Goal: Task Accomplishment & Management: Use online tool/utility

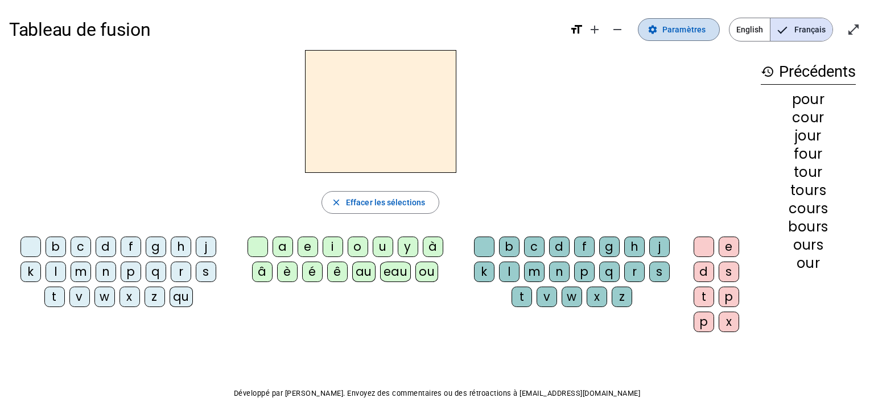
click at [673, 23] on span "Paramètres" at bounding box center [684, 30] width 43 height 14
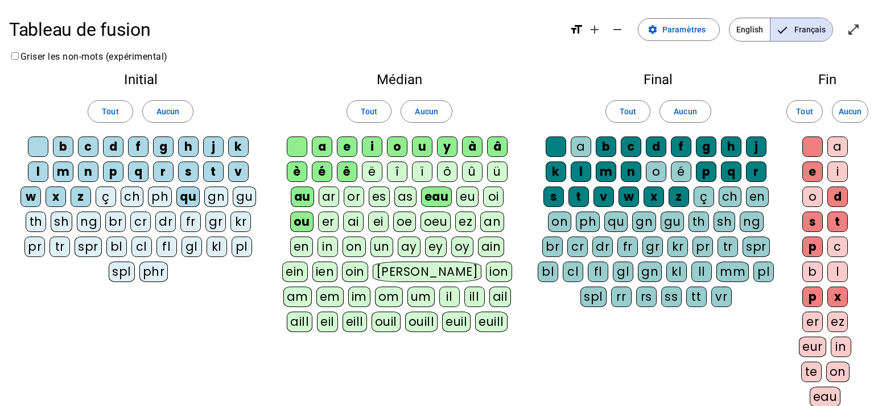
click at [162, 249] on div "fl" at bounding box center [167, 247] width 20 height 20
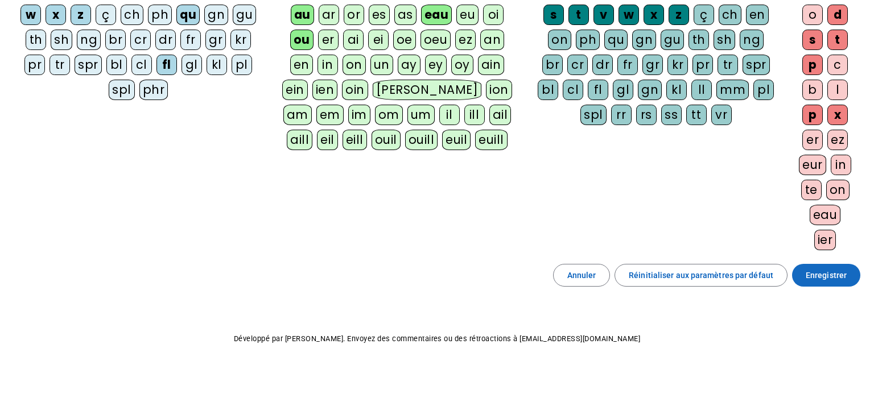
click at [809, 276] on span "Enregistrer" at bounding box center [826, 276] width 41 height 14
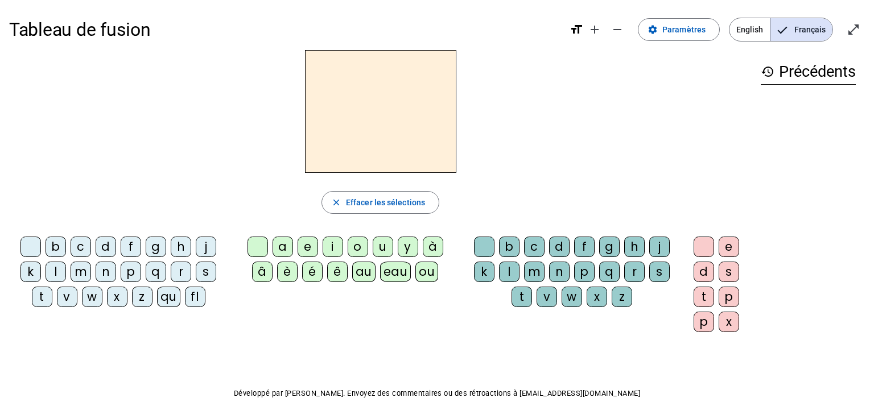
scroll to position [1, 0]
click at [196, 302] on div "fl" at bounding box center [195, 296] width 20 height 20
click at [694, 26] on span "Paramètres" at bounding box center [684, 29] width 43 height 14
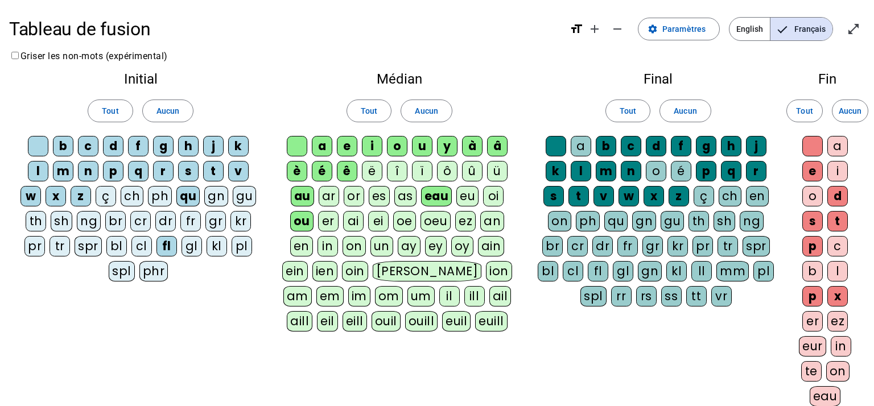
click at [464, 194] on div "eu" at bounding box center [468, 196] width 22 height 20
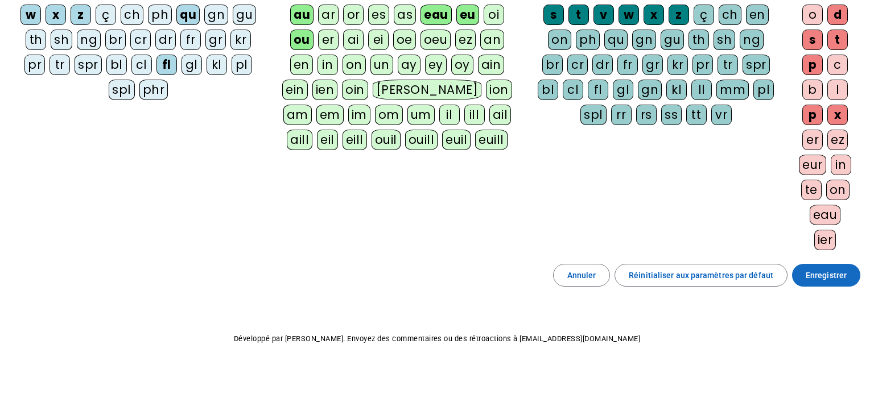
click at [846, 269] on span "Enregistrer" at bounding box center [826, 276] width 41 height 14
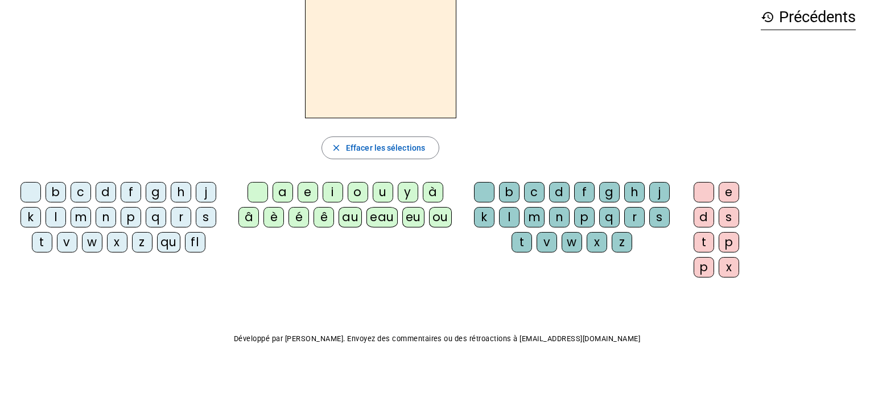
scroll to position [55, 0]
click at [190, 244] on div "fl" at bounding box center [195, 242] width 20 height 20
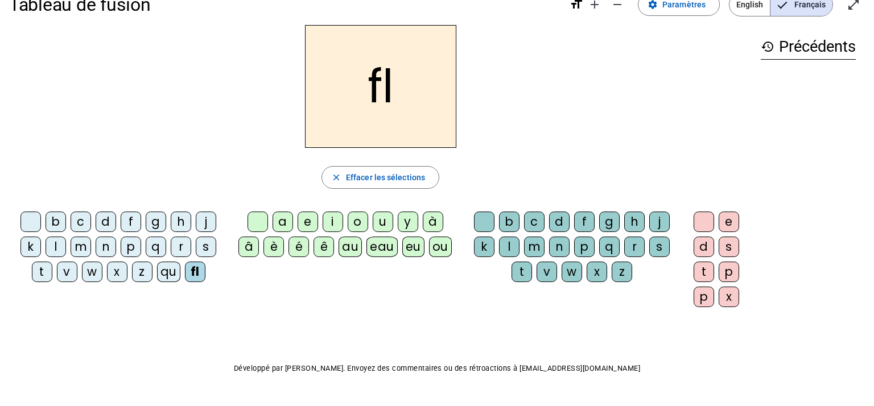
scroll to position [26, 0]
click at [416, 246] on div "eu" at bounding box center [413, 246] width 22 height 20
click at [635, 251] on div "r" at bounding box center [634, 246] width 20 height 20
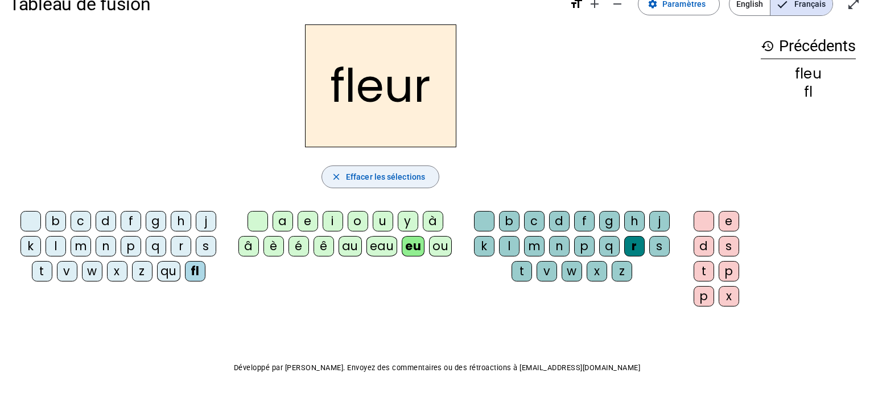
click at [420, 184] on span "button" at bounding box center [380, 176] width 117 height 27
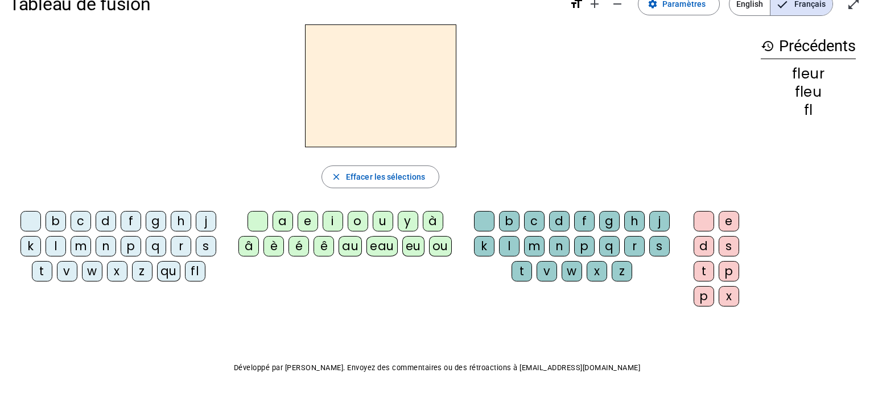
click at [56, 250] on div "l" at bounding box center [56, 246] width 20 height 20
click at [412, 249] on div "eu" at bounding box center [413, 246] width 22 height 20
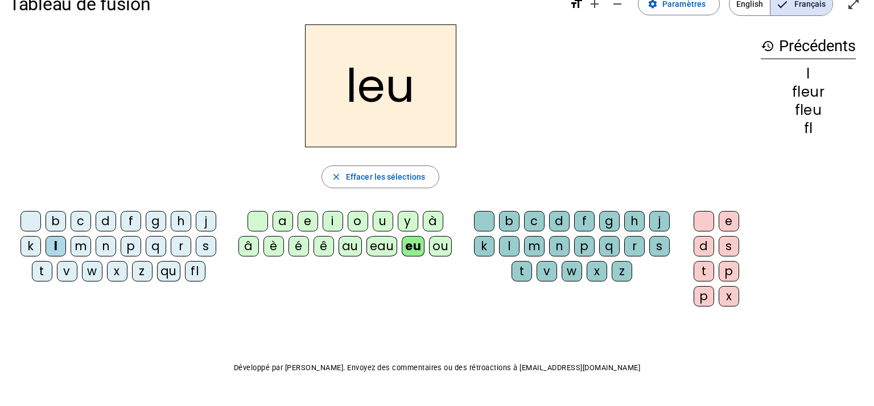
click at [636, 248] on div "r" at bounding box center [634, 246] width 20 height 20
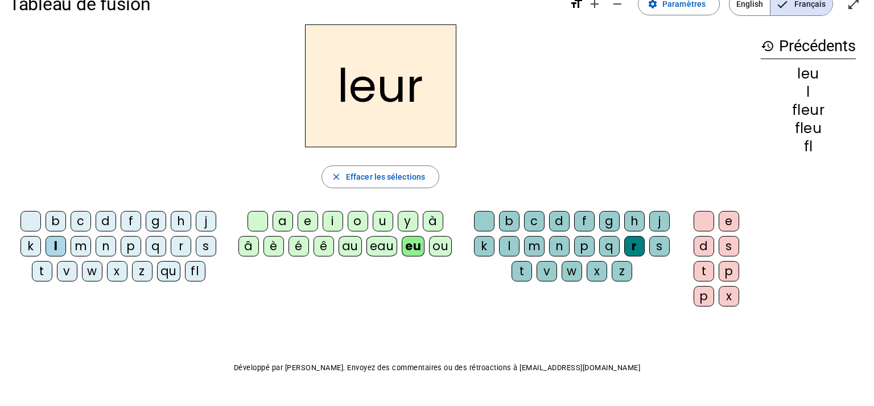
click at [134, 246] on div "p" at bounding box center [131, 246] width 20 height 20
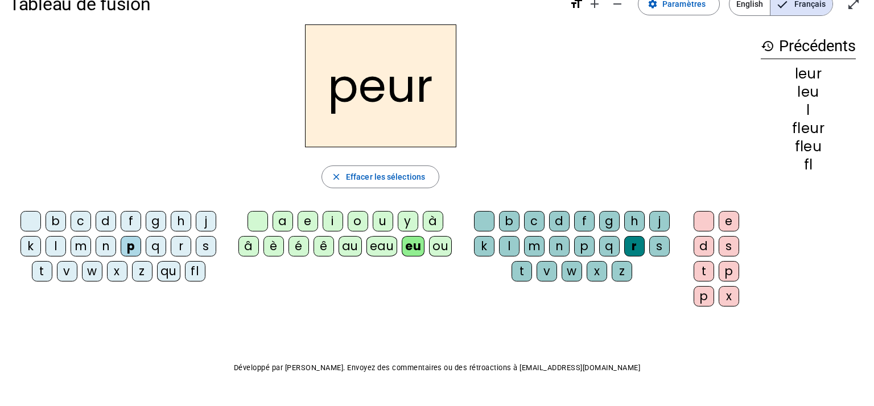
click at [277, 219] on div "a" at bounding box center [283, 221] width 20 height 20
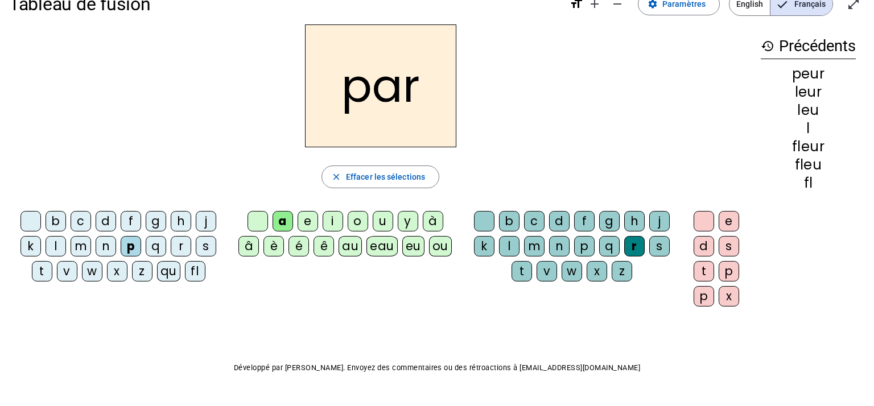
click at [380, 215] on div "u" at bounding box center [383, 221] width 20 height 20
click at [80, 245] on div "m" at bounding box center [81, 246] width 20 height 20
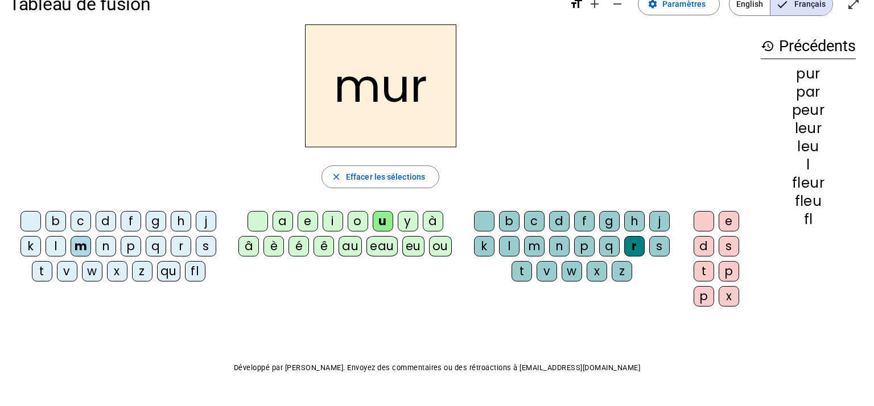
click at [205, 253] on div "s" at bounding box center [206, 246] width 20 height 20
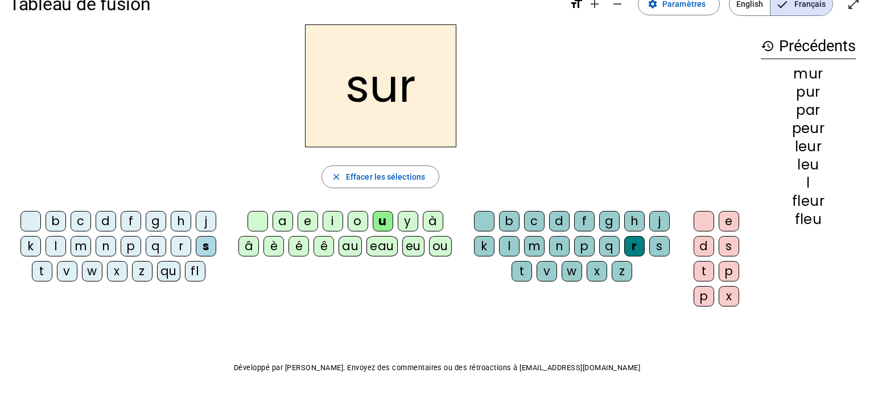
click at [106, 220] on div "d" at bounding box center [106, 221] width 20 height 20
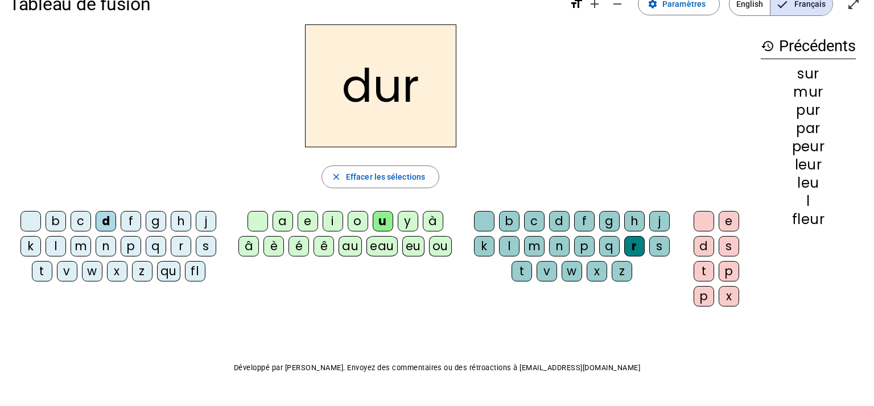
click at [732, 222] on div "e" at bounding box center [729, 221] width 20 height 20
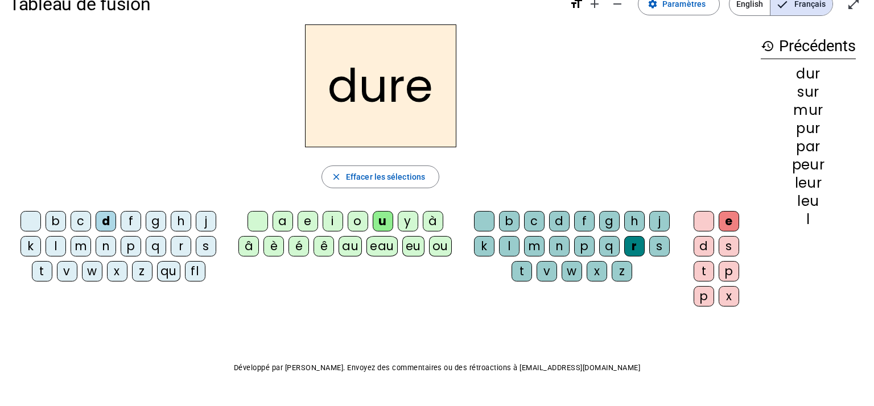
click at [709, 221] on div at bounding box center [704, 221] width 20 height 20
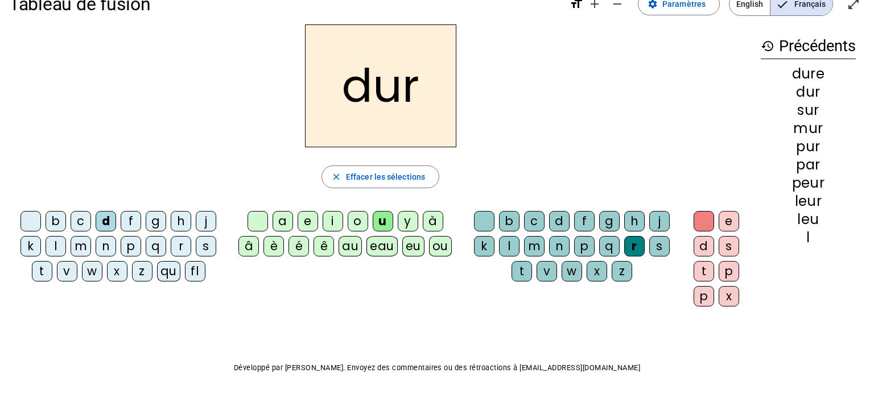
click at [737, 224] on div "e" at bounding box center [729, 221] width 20 height 20
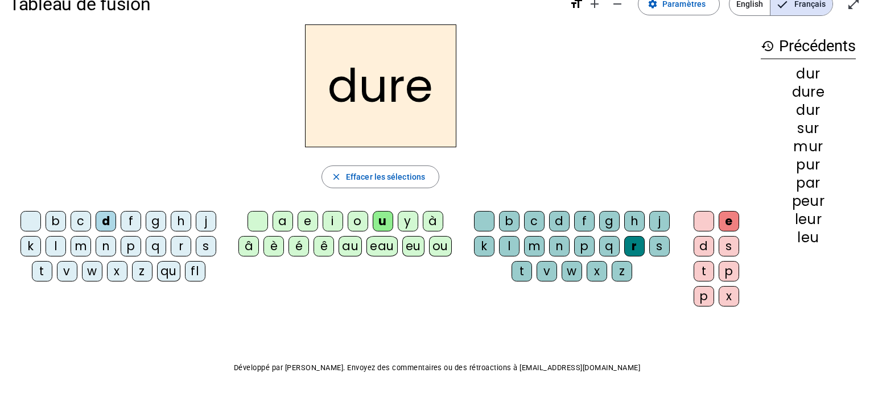
click at [77, 215] on div "c" at bounding box center [81, 221] width 20 height 20
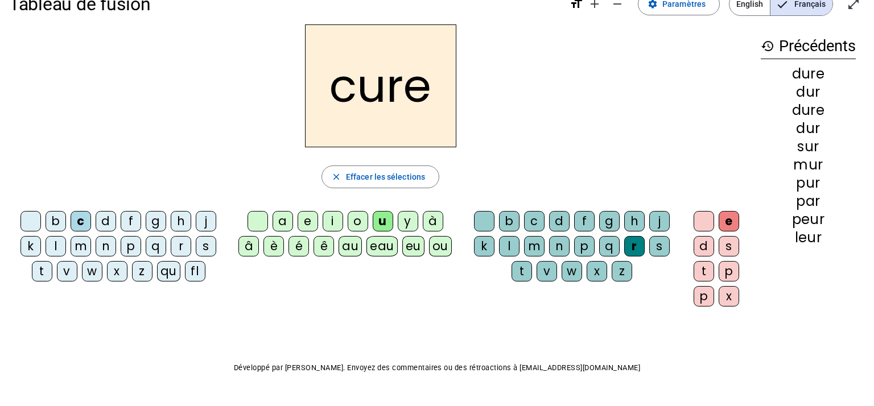
click at [61, 216] on div "b" at bounding box center [56, 221] width 20 height 20
click at [670, 242] on letter-bubble "s" at bounding box center [661, 248] width 25 height 25
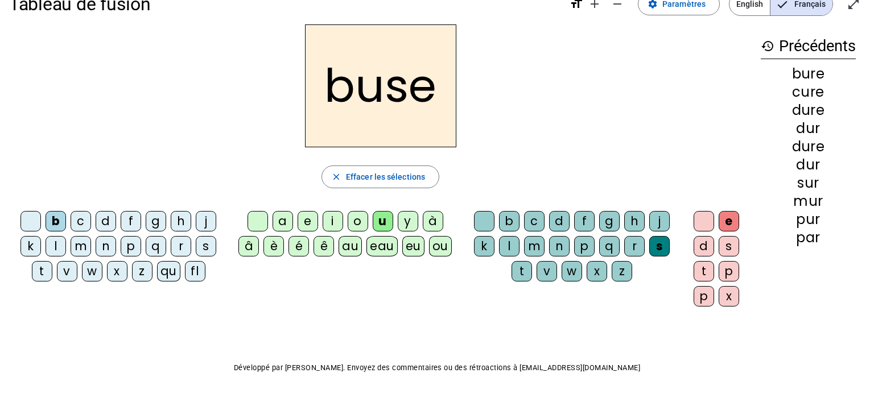
click at [77, 245] on div "m" at bounding box center [81, 246] width 20 height 20
